Goal: Information Seeking & Learning: Learn about a topic

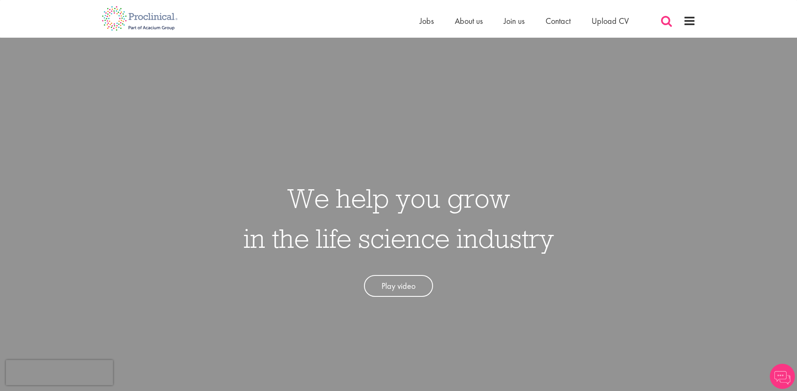
scroll to position [0, 0]
click at [685, 21] on span at bounding box center [689, 21] width 13 height 13
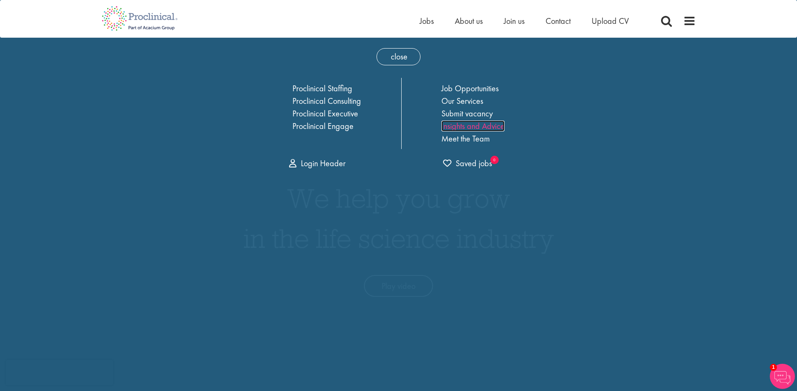
scroll to position [1, 0]
click at [452, 130] on link "Insights and Advice" at bounding box center [472, 125] width 63 height 11
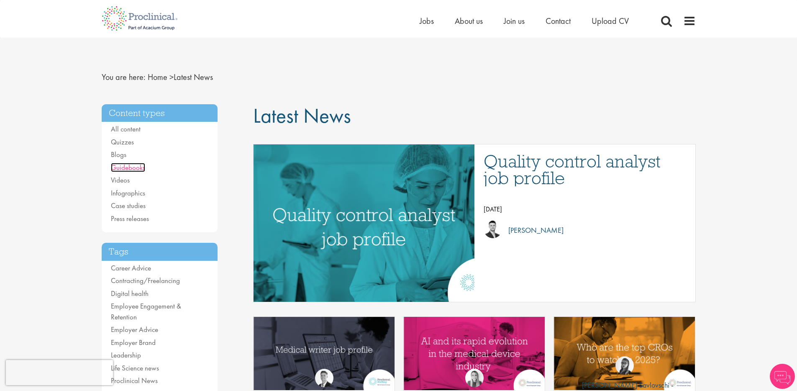
scroll to position [1, 0]
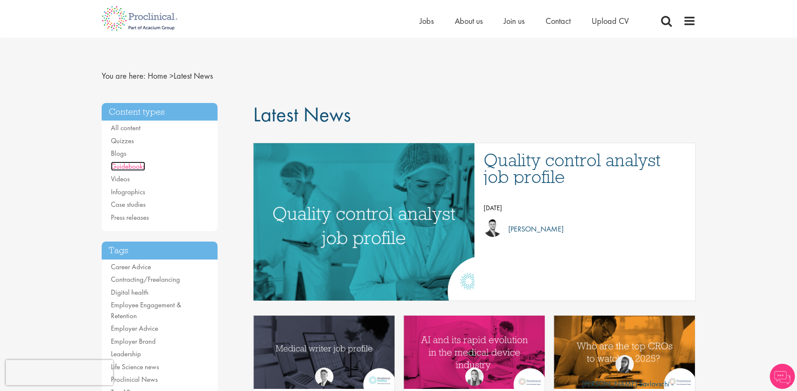
click at [122, 165] on link "Guidebooks" at bounding box center [128, 165] width 34 height 9
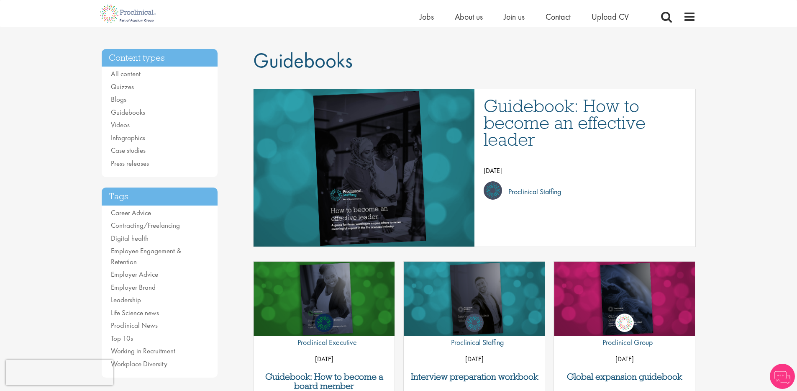
scroll to position [64, 0]
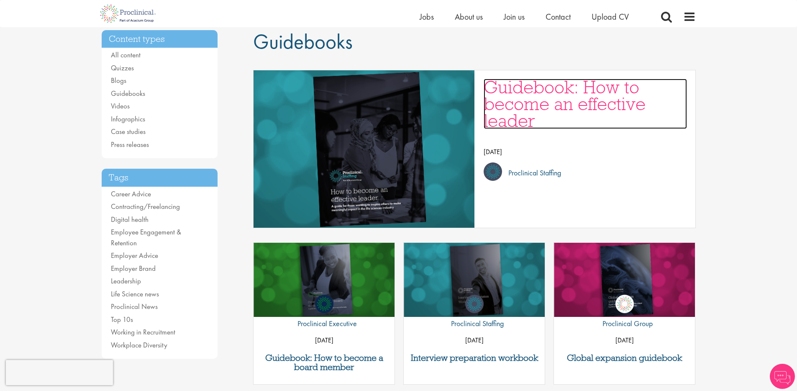
click at [541, 113] on h3 "Guidebook: How to become an effective leader" at bounding box center [584, 104] width 203 height 50
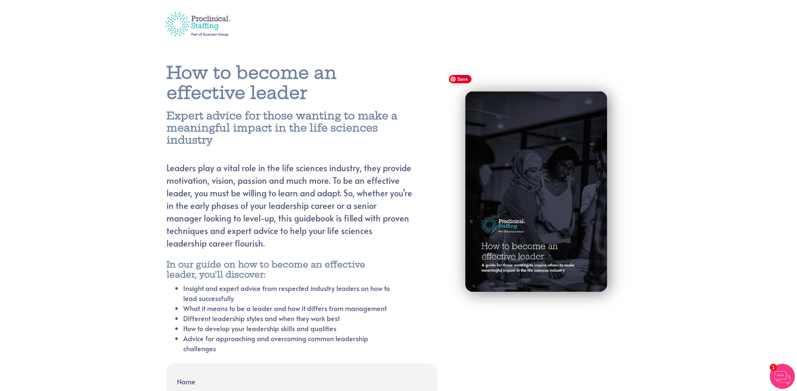
click at [677, 188] on section "How to become an effective leader Expert advice for those wanting to make a mea…" at bounding box center [398, 322] width 797 height 558
click at [112, 109] on section "How to become an effective leader Expert advice for those wanting to make a mea…" at bounding box center [398, 322] width 797 height 558
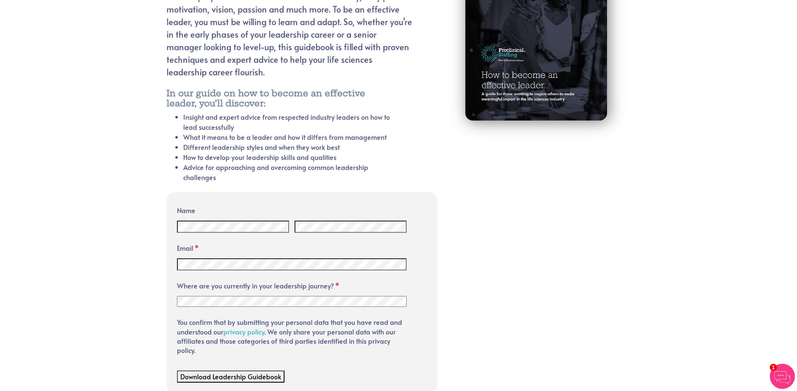
scroll to position [210, 0]
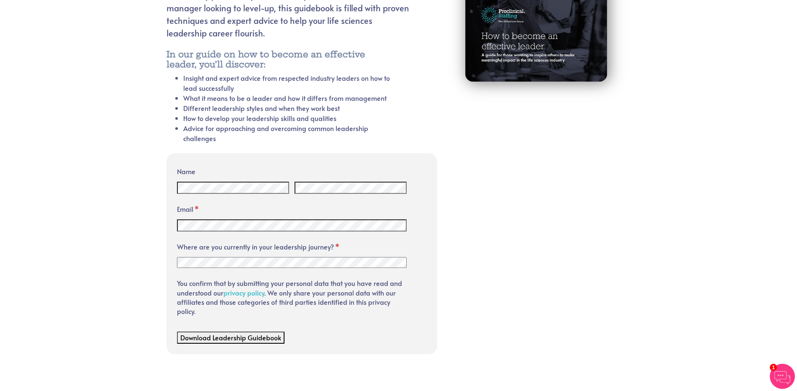
click at [93, 147] on section "How to become an effective leader Expert advice for those wanting to make a mea…" at bounding box center [398, 112] width 797 height 558
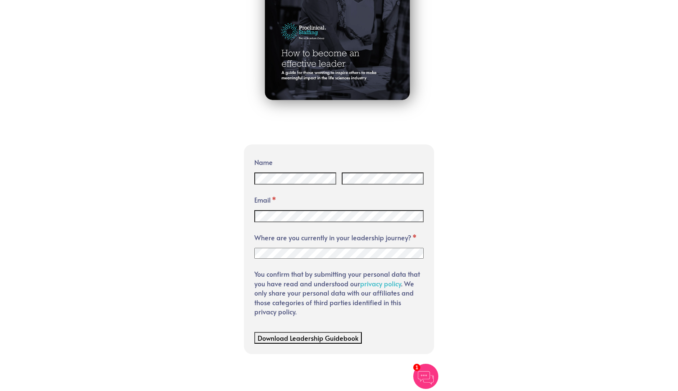
scroll to position [0, 0]
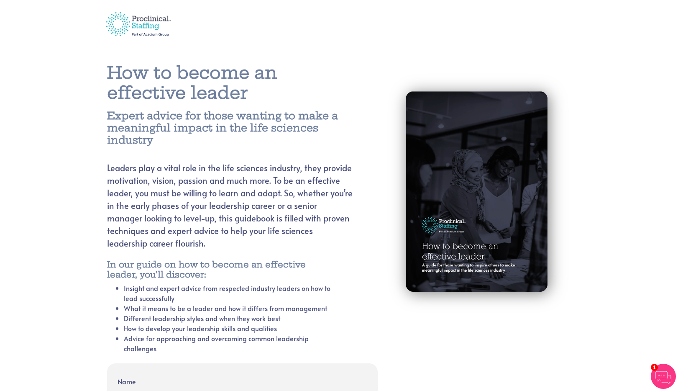
click at [76, 40] on div at bounding box center [339, 24] width 678 height 38
click at [575, 97] on div at bounding box center [478, 193] width 199 height 245
drag, startPoint x: 521, startPoint y: 167, endPoint x: 526, endPoint y: 163, distance: 7.1
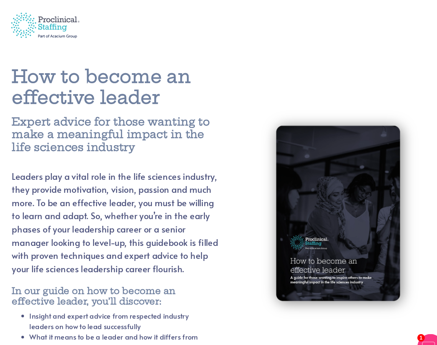
click at [326, 156] on img at bounding box center [335, 204] width 155 height 204
click at [337, 179] on img at bounding box center [335, 204] width 155 height 204
click at [326, 160] on img at bounding box center [335, 204] width 155 height 204
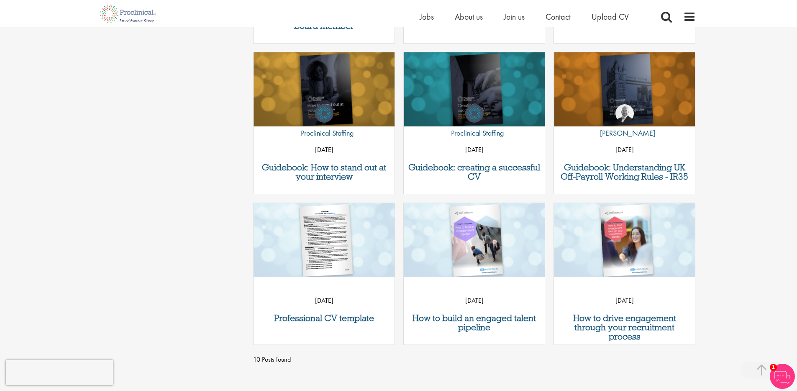
scroll to position [406, 0]
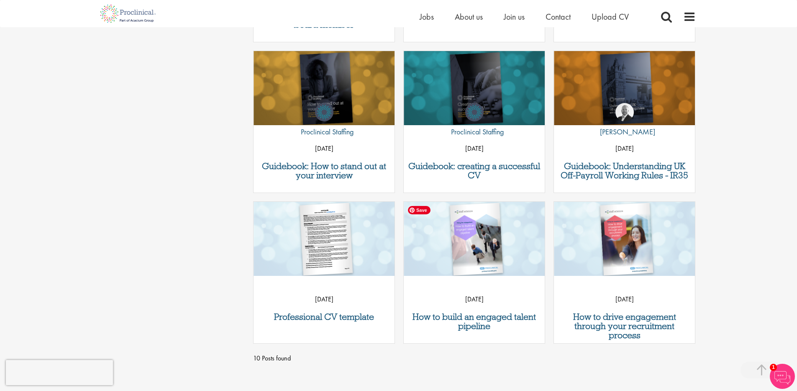
drag, startPoint x: 284, startPoint y: 95, endPoint x: 233, endPoint y: 156, distance: 79.8
click at [233, 156] on div "Content types All content Quizzes Blogs Guidebooks Videos Infographics Case stu…" at bounding box center [398, 26] width 606 height 685
click at [202, 150] on div "Content types All content Quizzes Blogs Guidebooks Videos Infographics Case stu…" at bounding box center [398, 26] width 606 height 685
